Goal: Task Accomplishment & Management: Complete application form

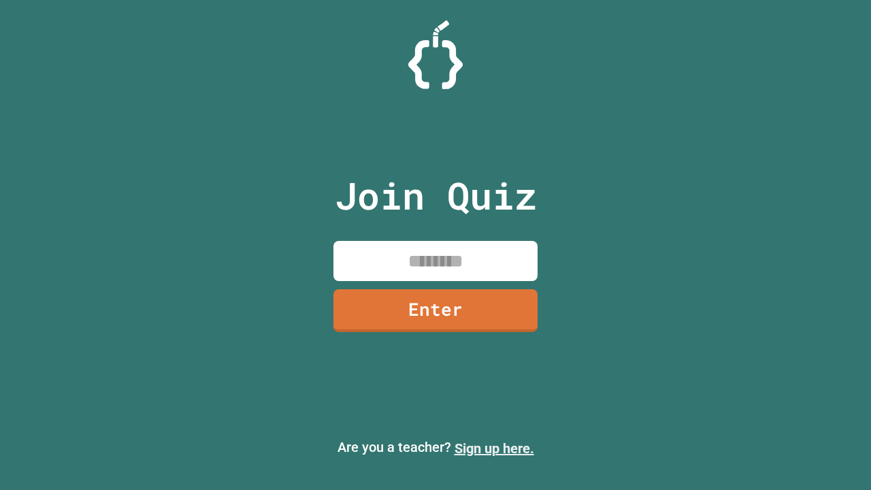
click at [494, 449] on link "Sign up here." at bounding box center [495, 449] width 80 height 16
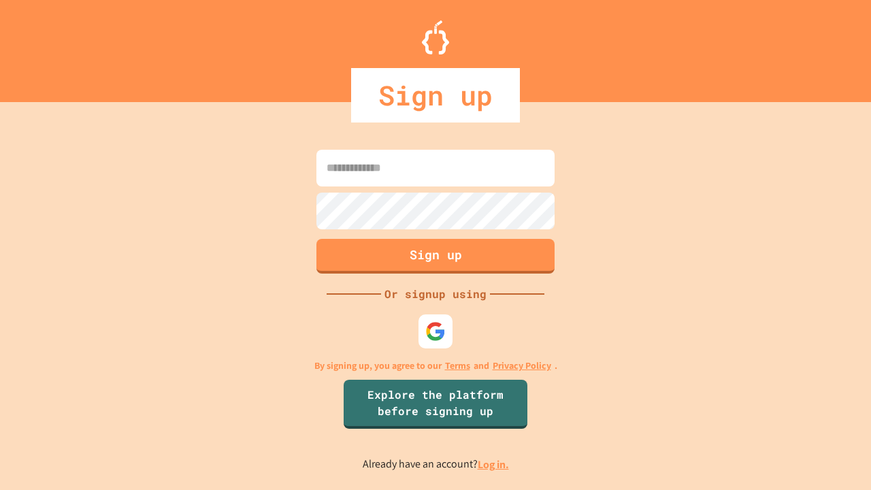
click at [494, 464] on link "Log in." at bounding box center [493, 465] width 31 height 14
